Goal: Task Accomplishment & Management: Use online tool/utility

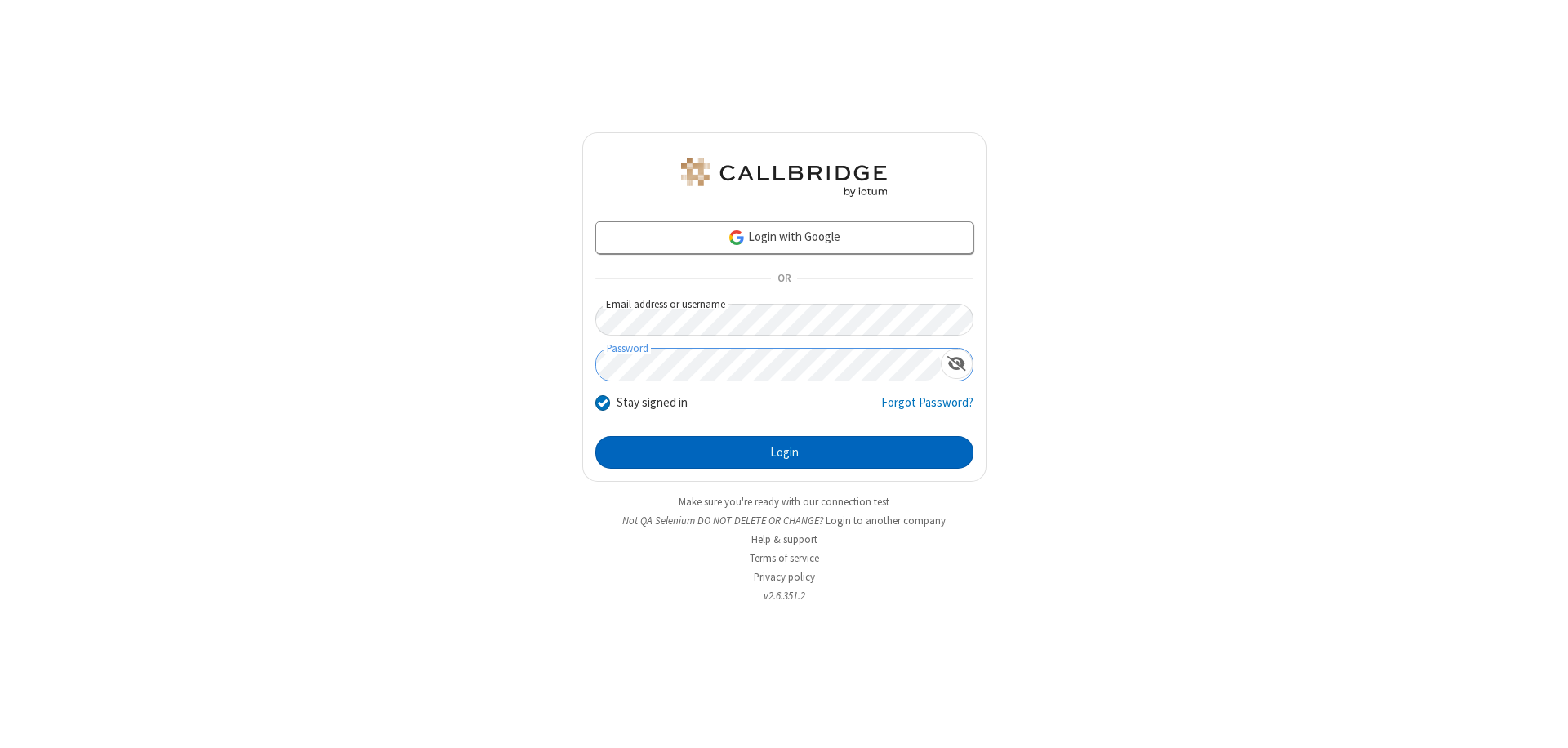
click at [784, 453] on button "Login" at bounding box center [784, 452] width 378 height 32
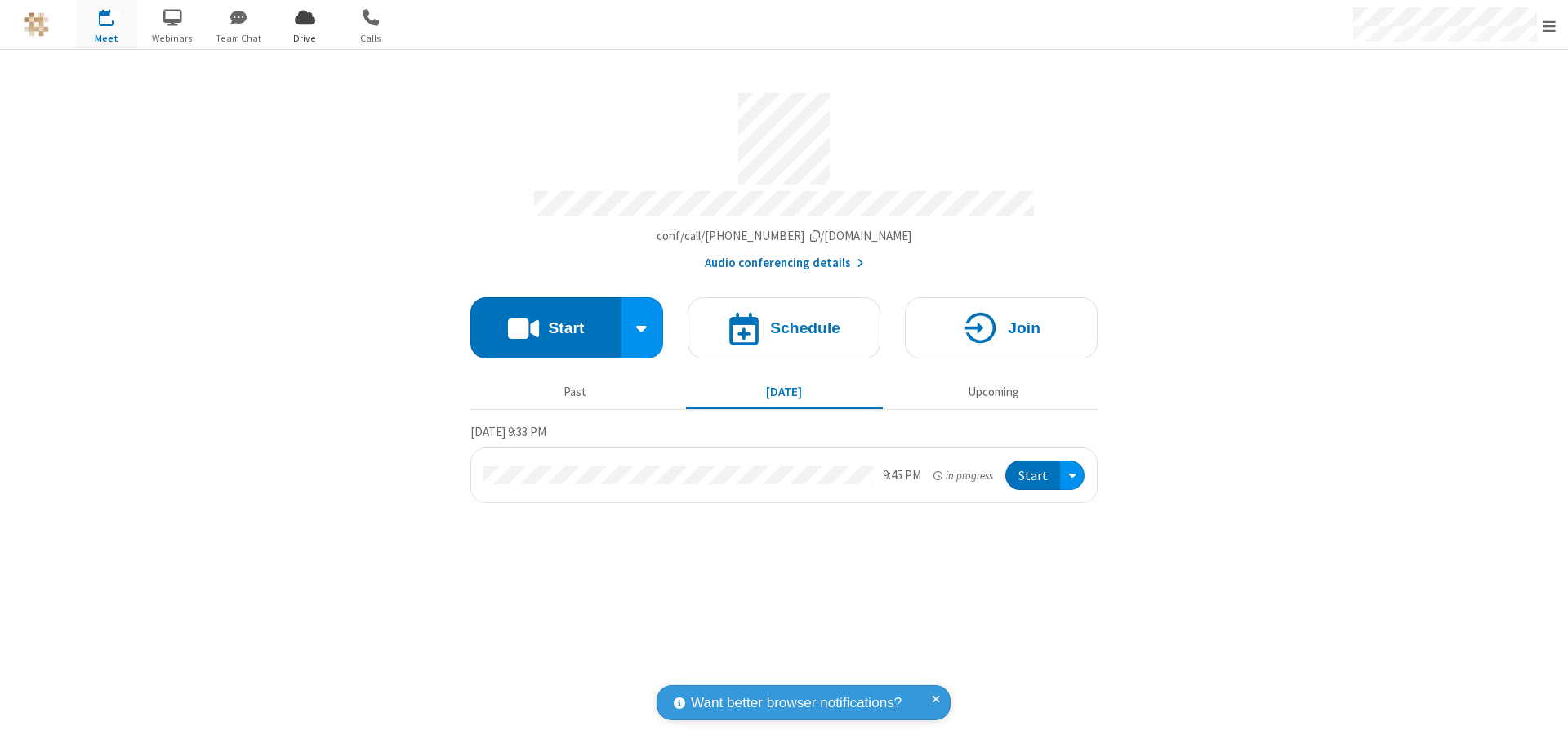
click at [1549, 25] on span "Open menu" at bounding box center [1548, 26] width 13 height 16
click at [304, 38] on span "Drive" at bounding box center [304, 39] width 61 height 14
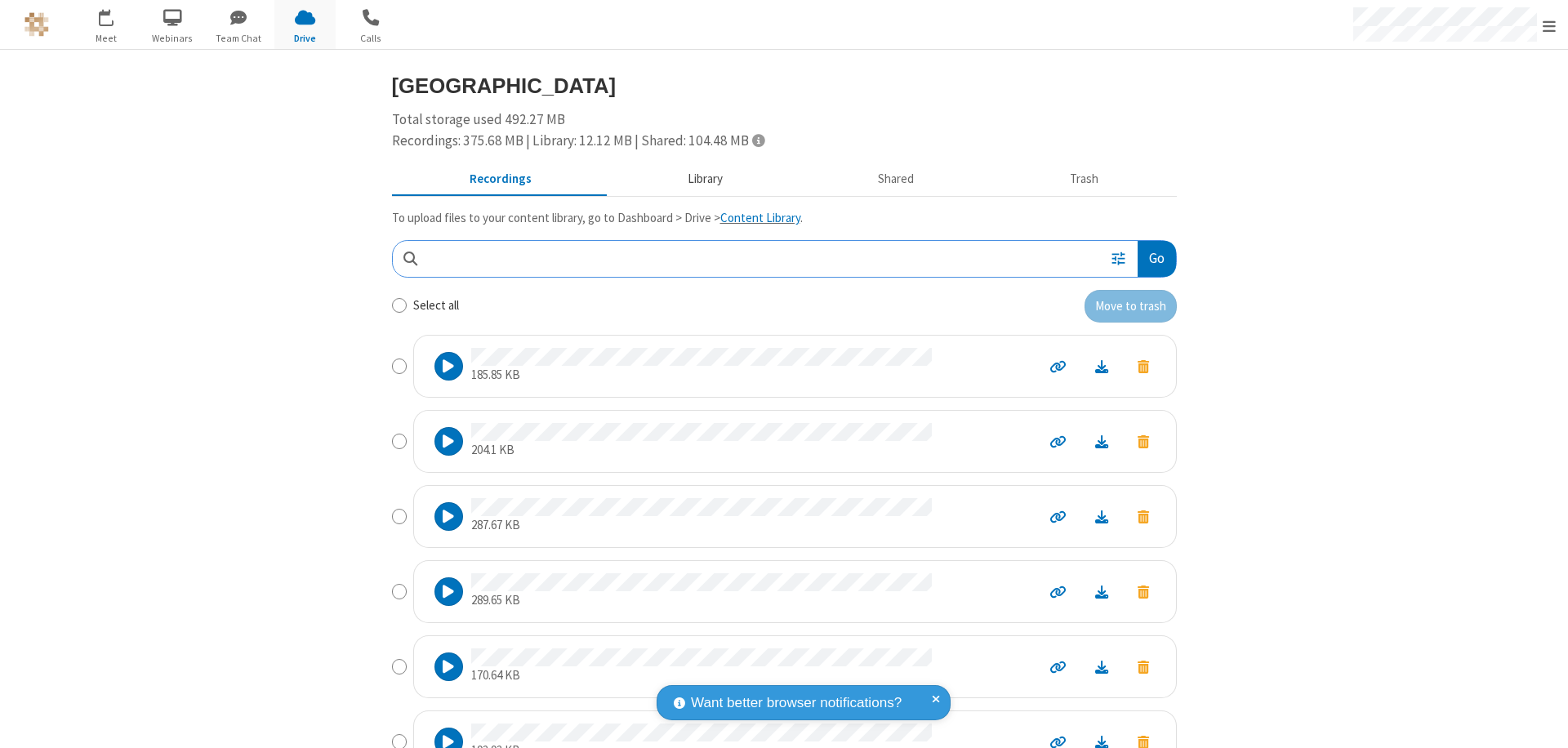
click at [696, 179] on button "Library" at bounding box center [704, 180] width 191 height 31
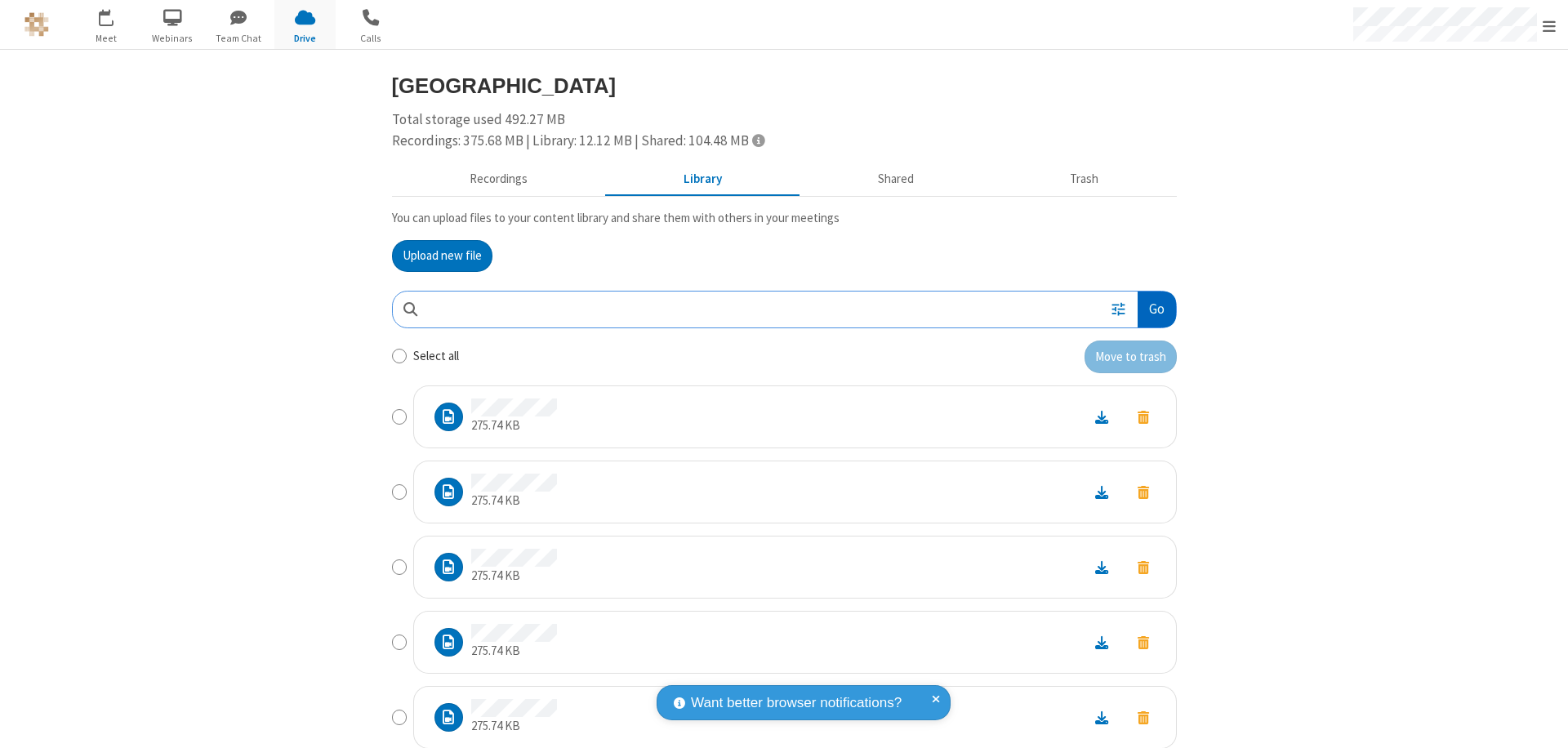
click at [1150, 309] on button "Go" at bounding box center [1156, 310] width 38 height 37
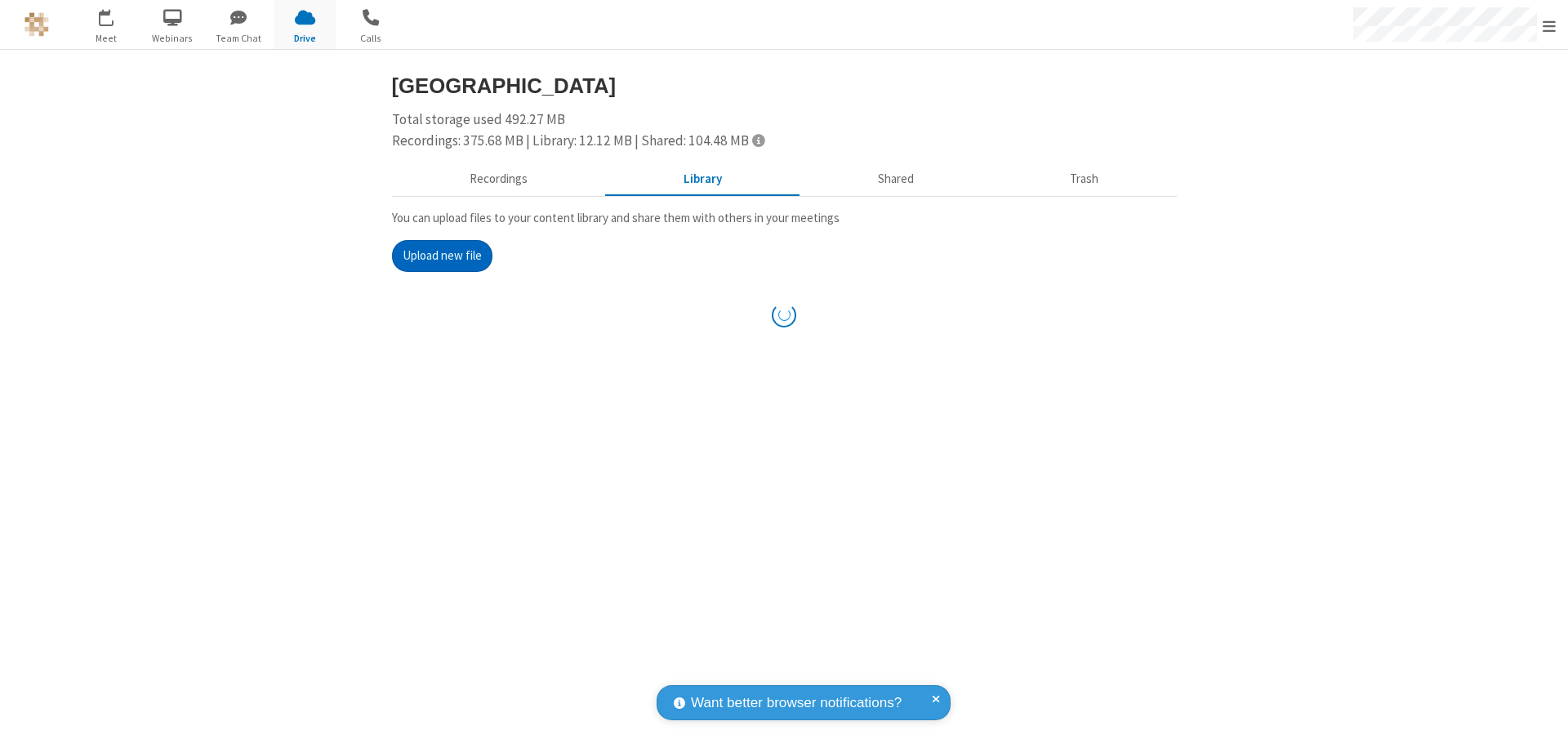
click at [436, 256] on button "Upload new file" at bounding box center [442, 256] width 101 height 32
